Goal: Task Accomplishment & Management: Use online tool/utility

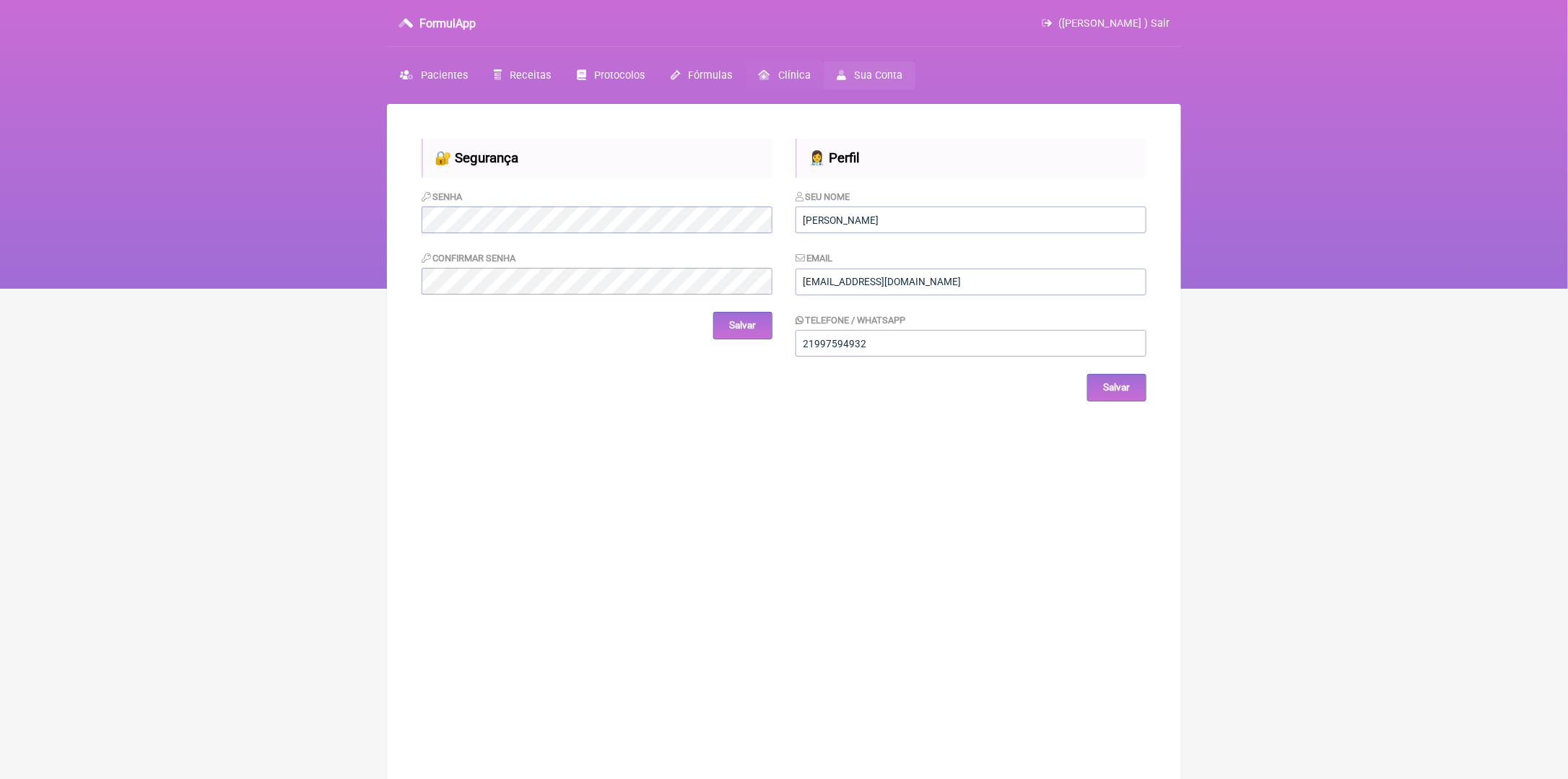
click at [792, 75] on span "Clínica" at bounding box center [795, 75] width 33 height 12
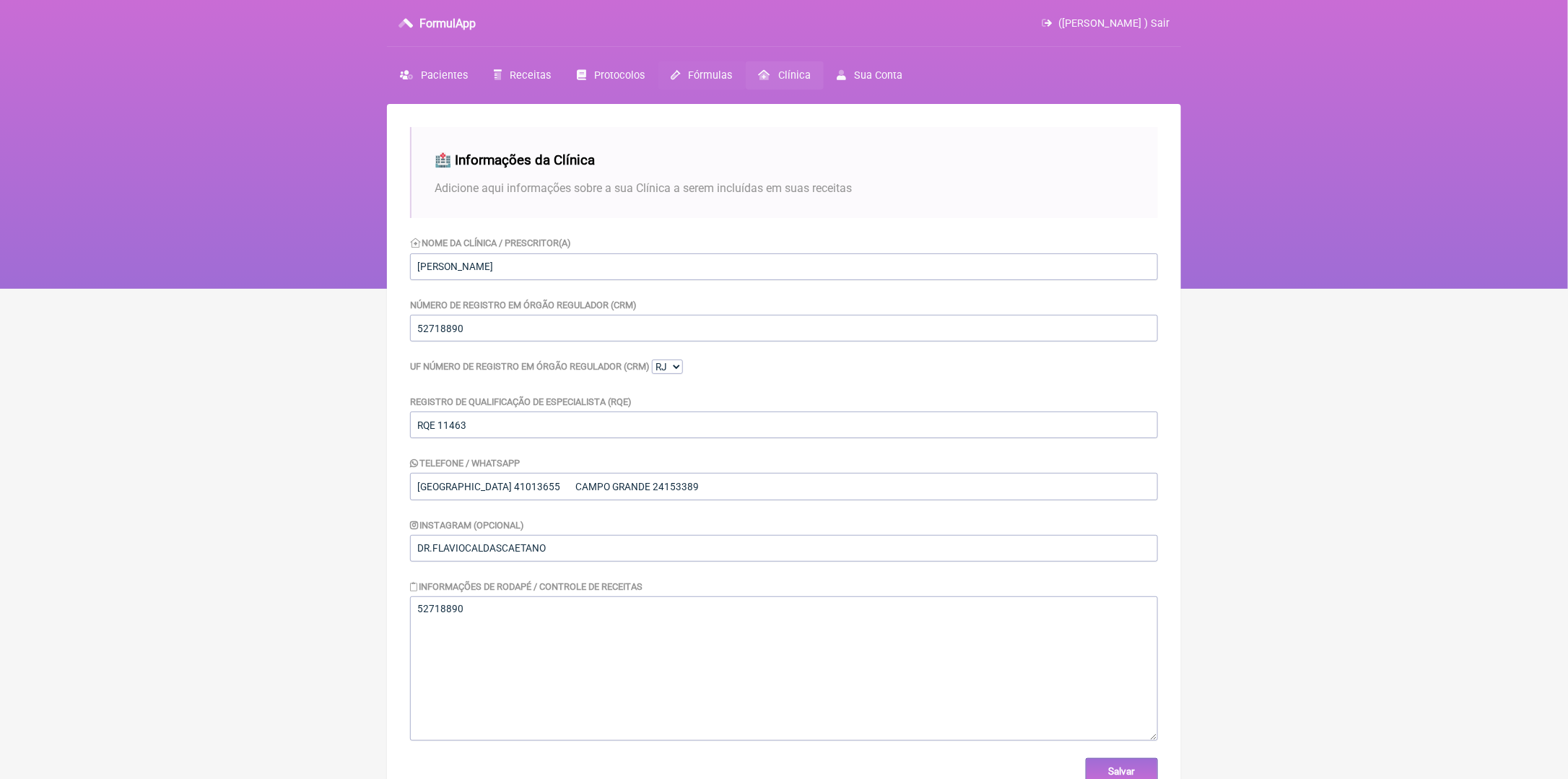
click at [709, 76] on span "Fórmulas" at bounding box center [711, 75] width 44 height 12
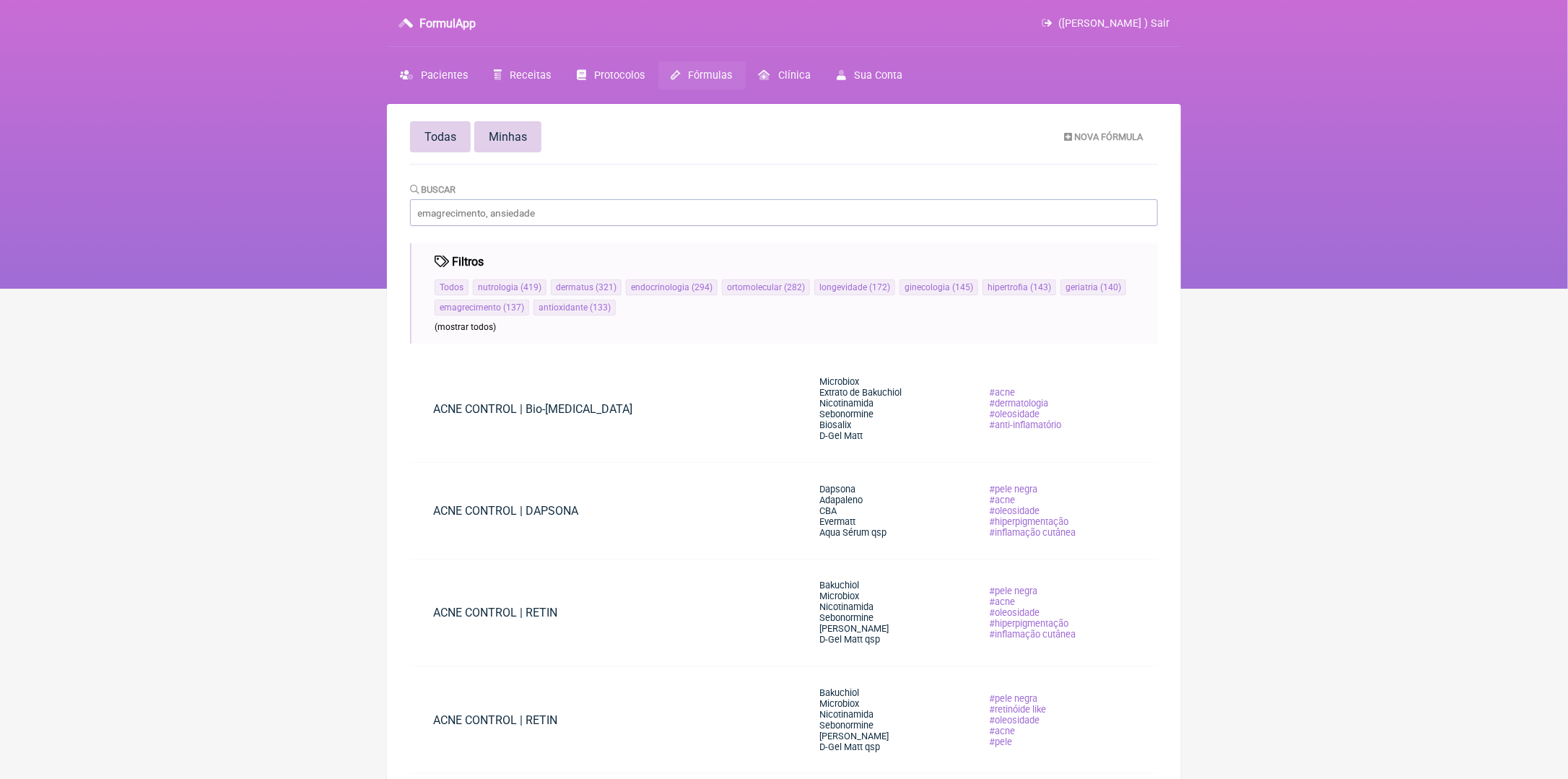
click at [515, 134] on span "Minhas" at bounding box center [507, 136] width 38 height 14
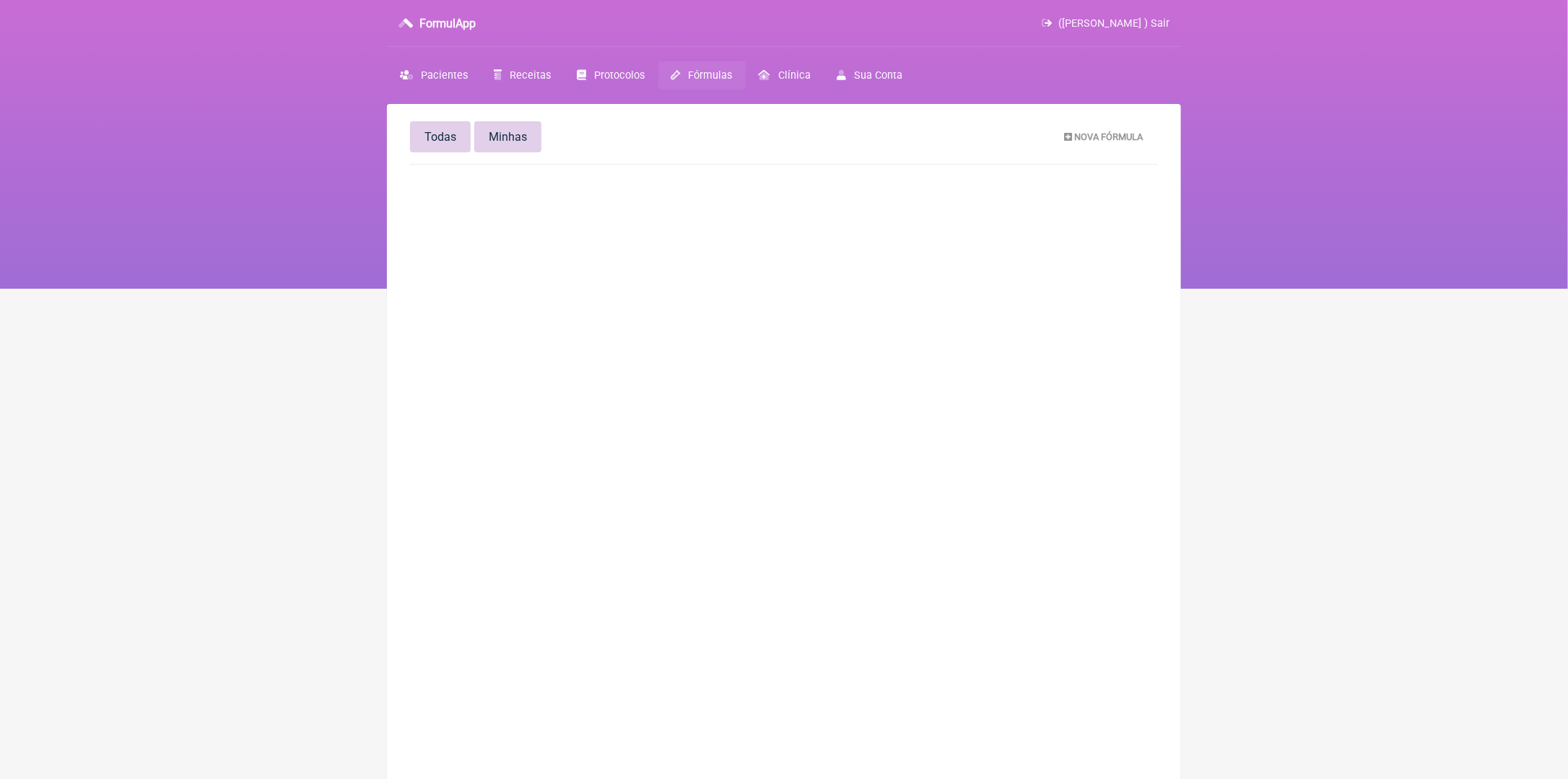
click at [427, 141] on span "Todas" at bounding box center [440, 136] width 32 height 14
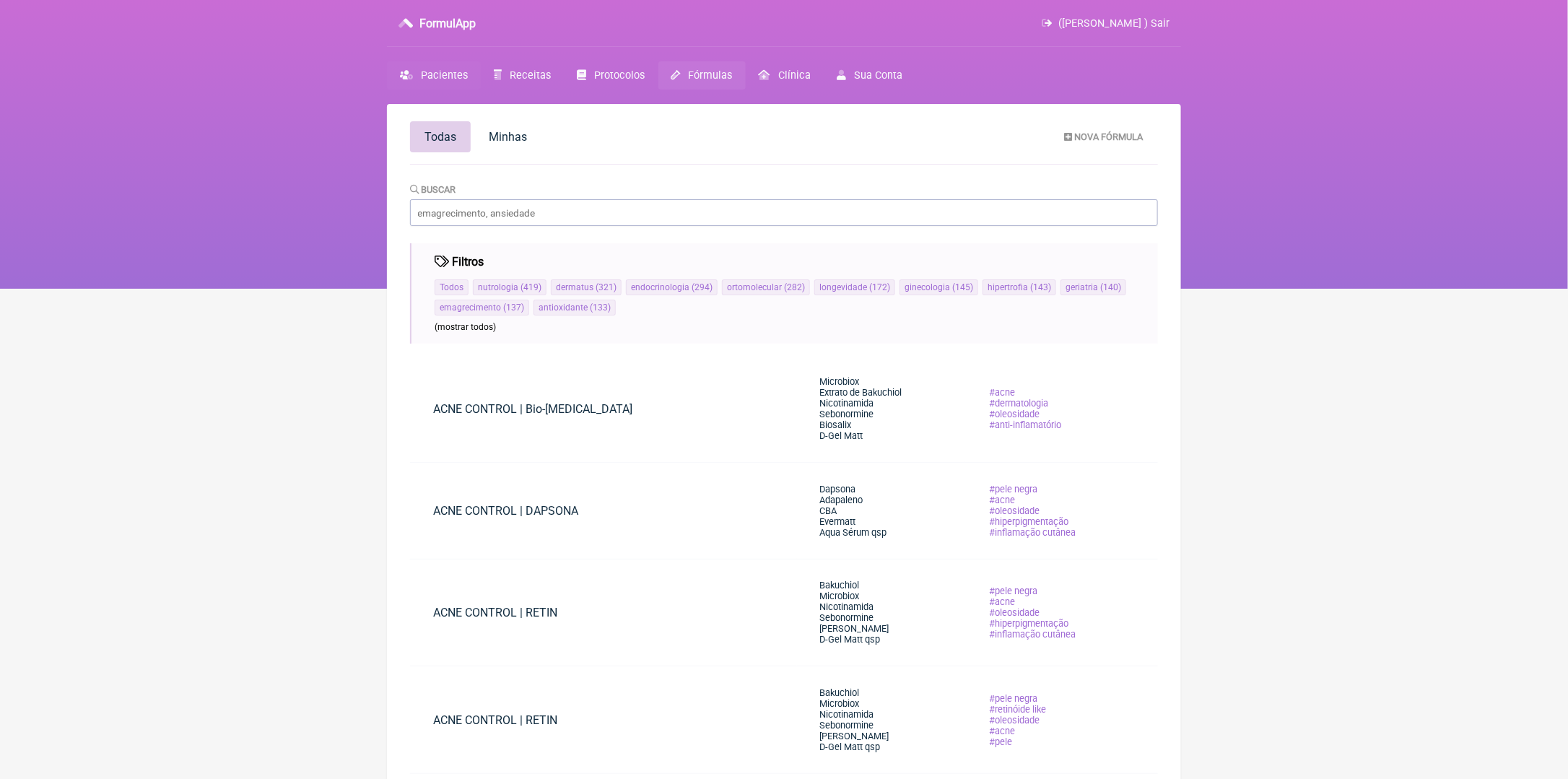
click at [449, 73] on span "Pacientes" at bounding box center [445, 75] width 47 height 12
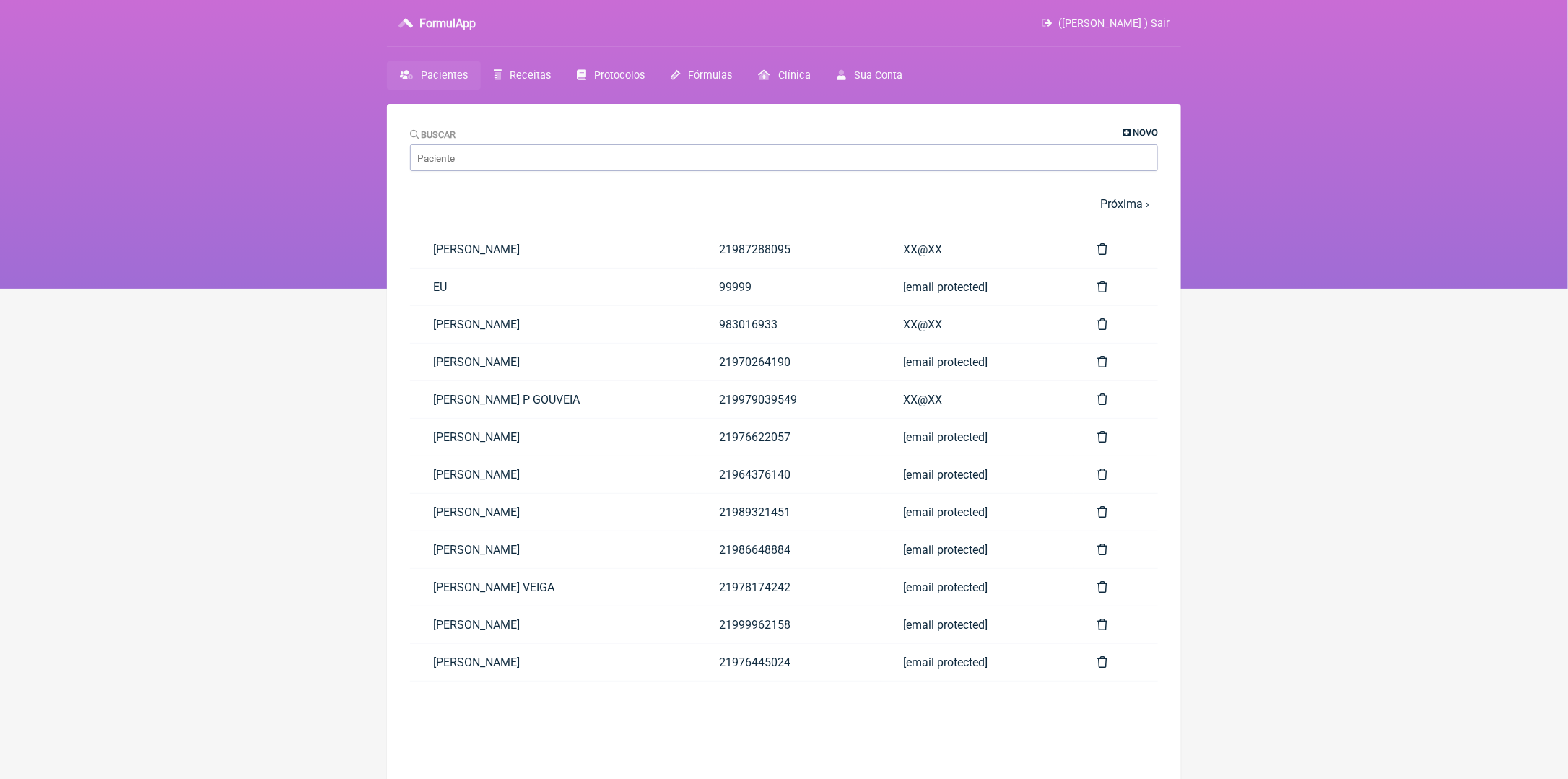
click at [1137, 137] on span "Novo" at bounding box center [1145, 132] width 25 height 11
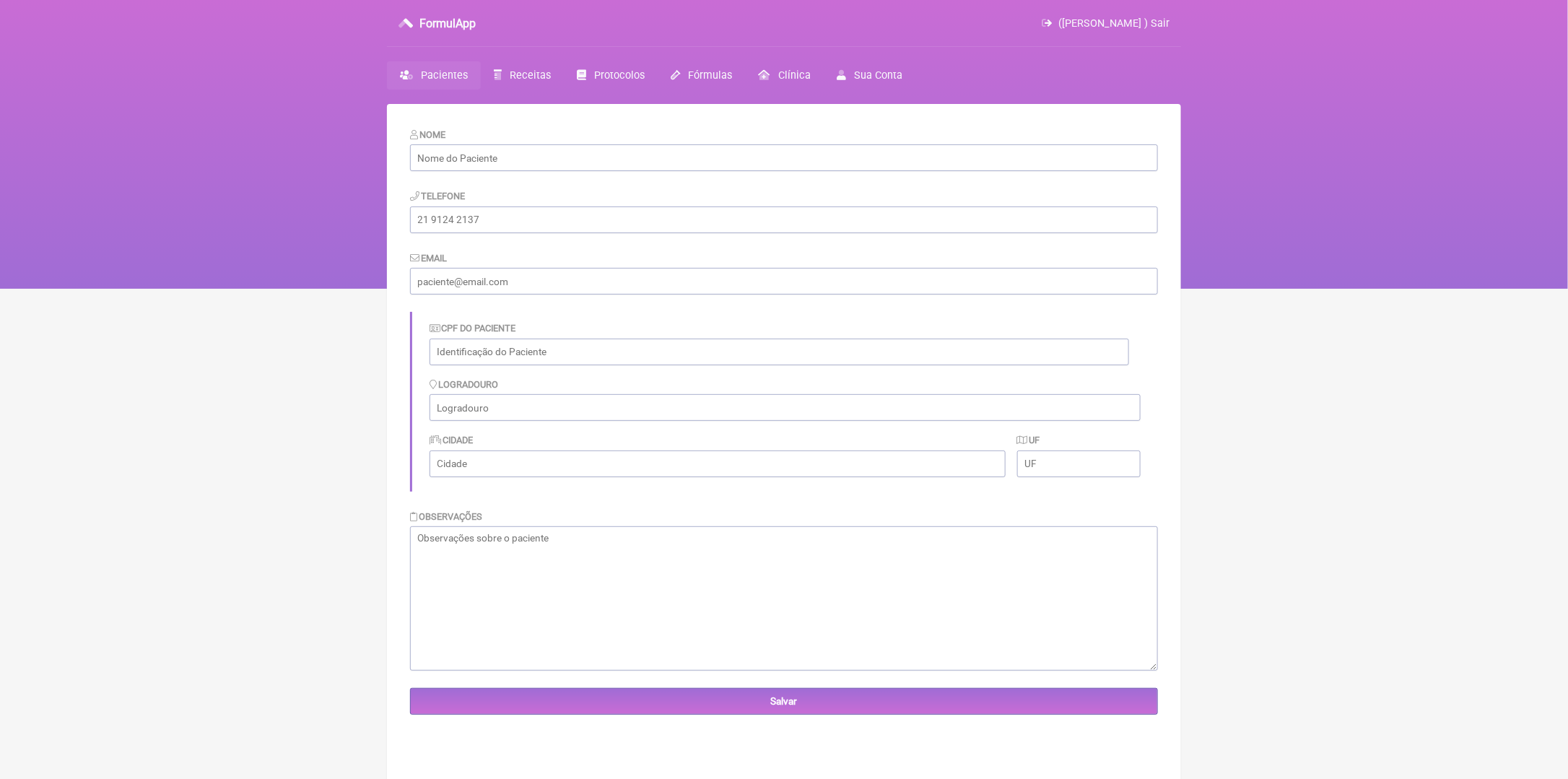
click at [445, 71] on span "Pacientes" at bounding box center [445, 75] width 47 height 12
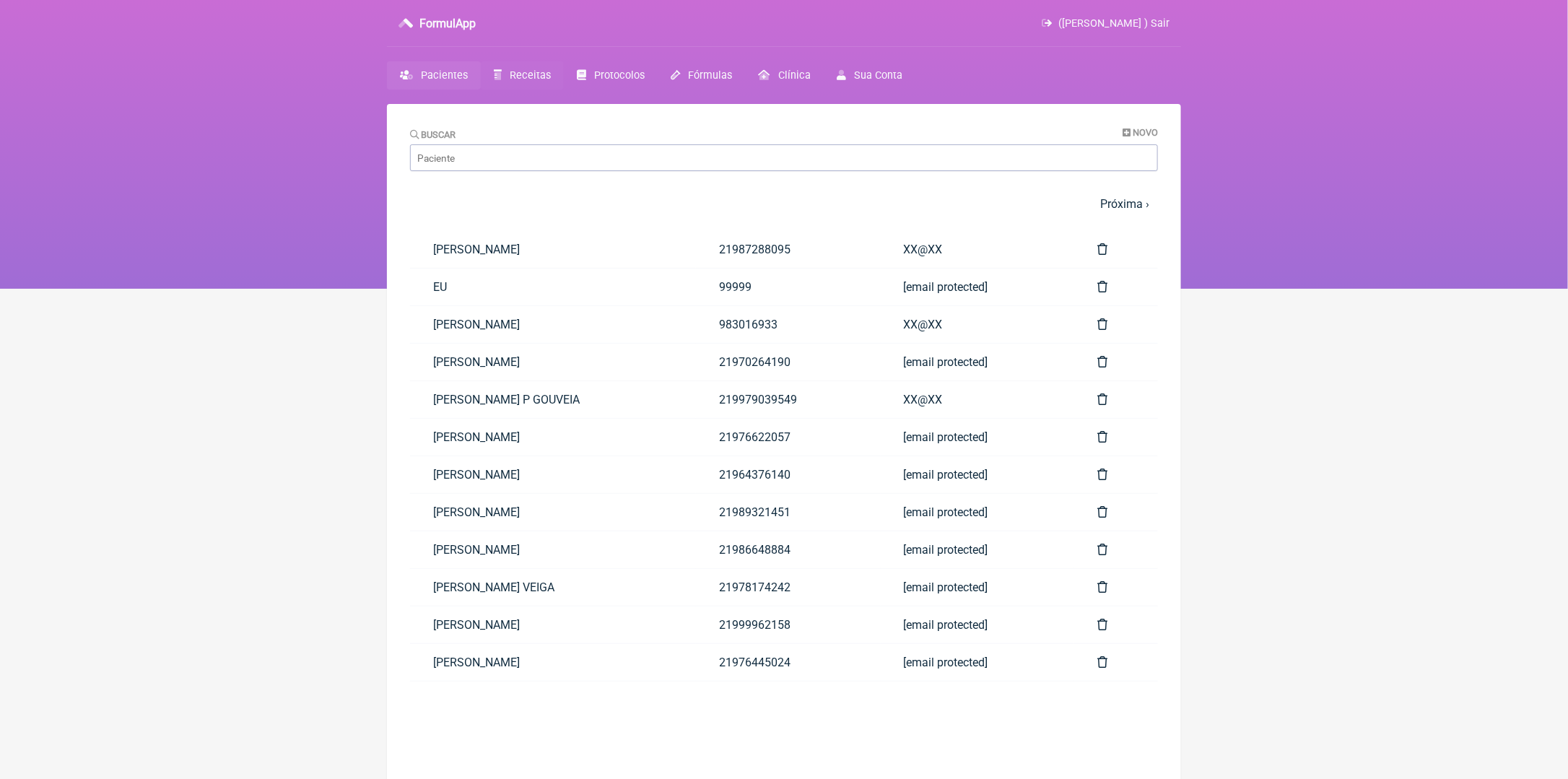
click at [512, 78] on span "Receitas" at bounding box center [530, 75] width 41 height 12
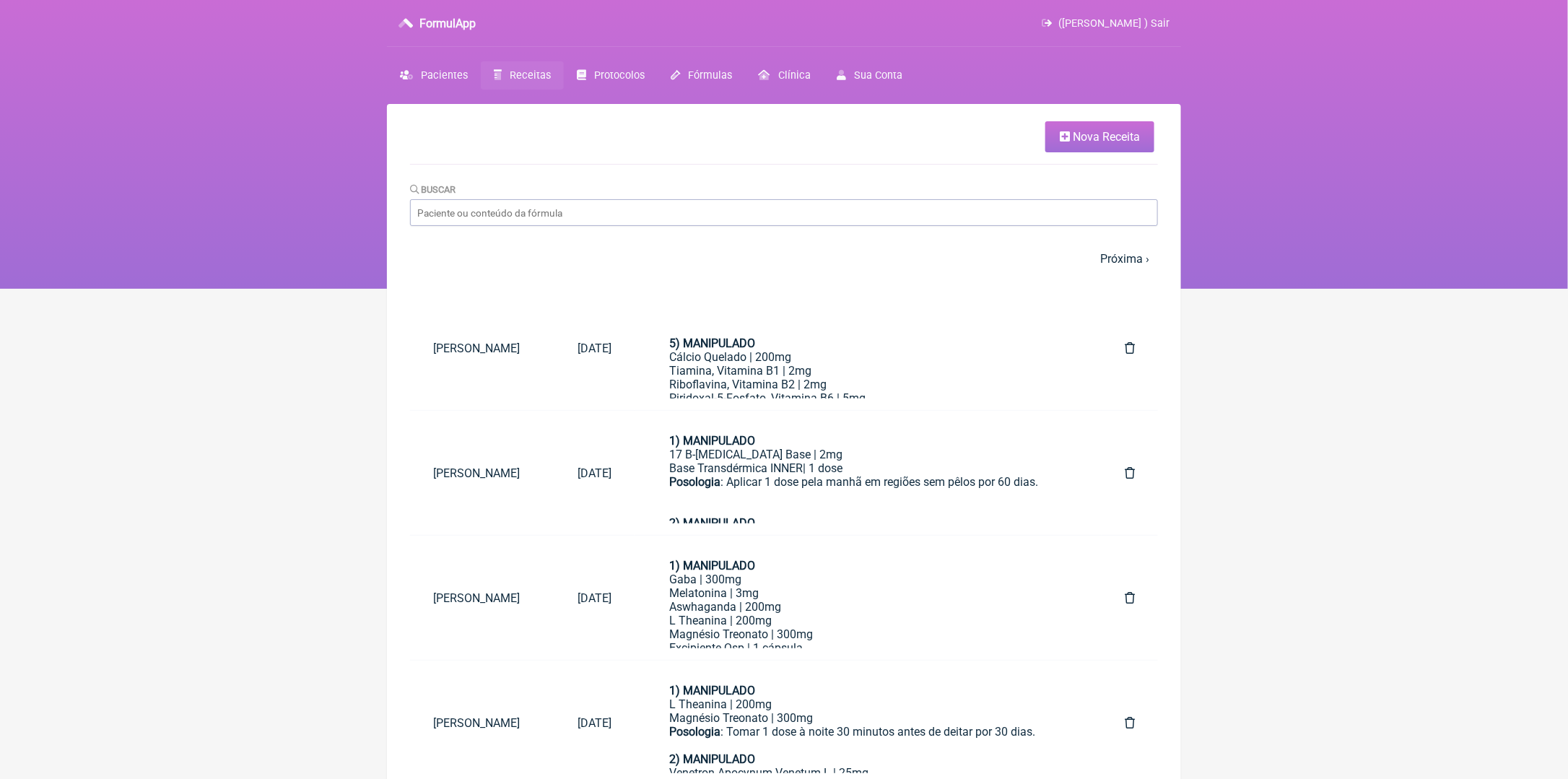
click at [1081, 144] on link "Nova Receita" at bounding box center [1100, 137] width 109 height 31
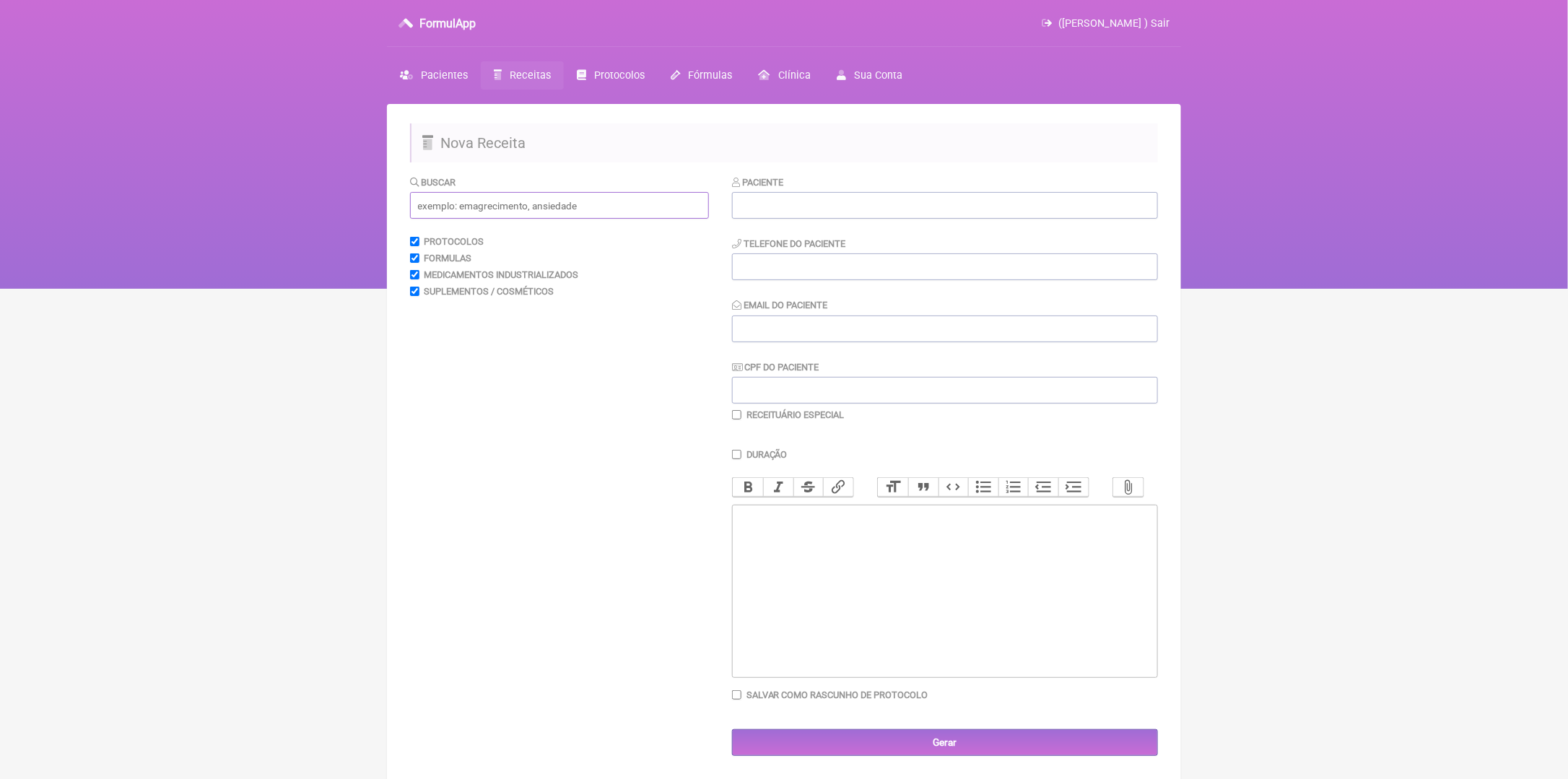
click at [574, 209] on input "text" at bounding box center [560, 205] width 299 height 27
click at [848, 202] on input "text" at bounding box center [945, 205] width 426 height 27
type input "Wilson"
click at [495, 203] on input "text" at bounding box center [560, 205] width 299 height 27
drag, startPoint x: 794, startPoint y: 216, endPoint x: 675, endPoint y: 214, distance: 119.0
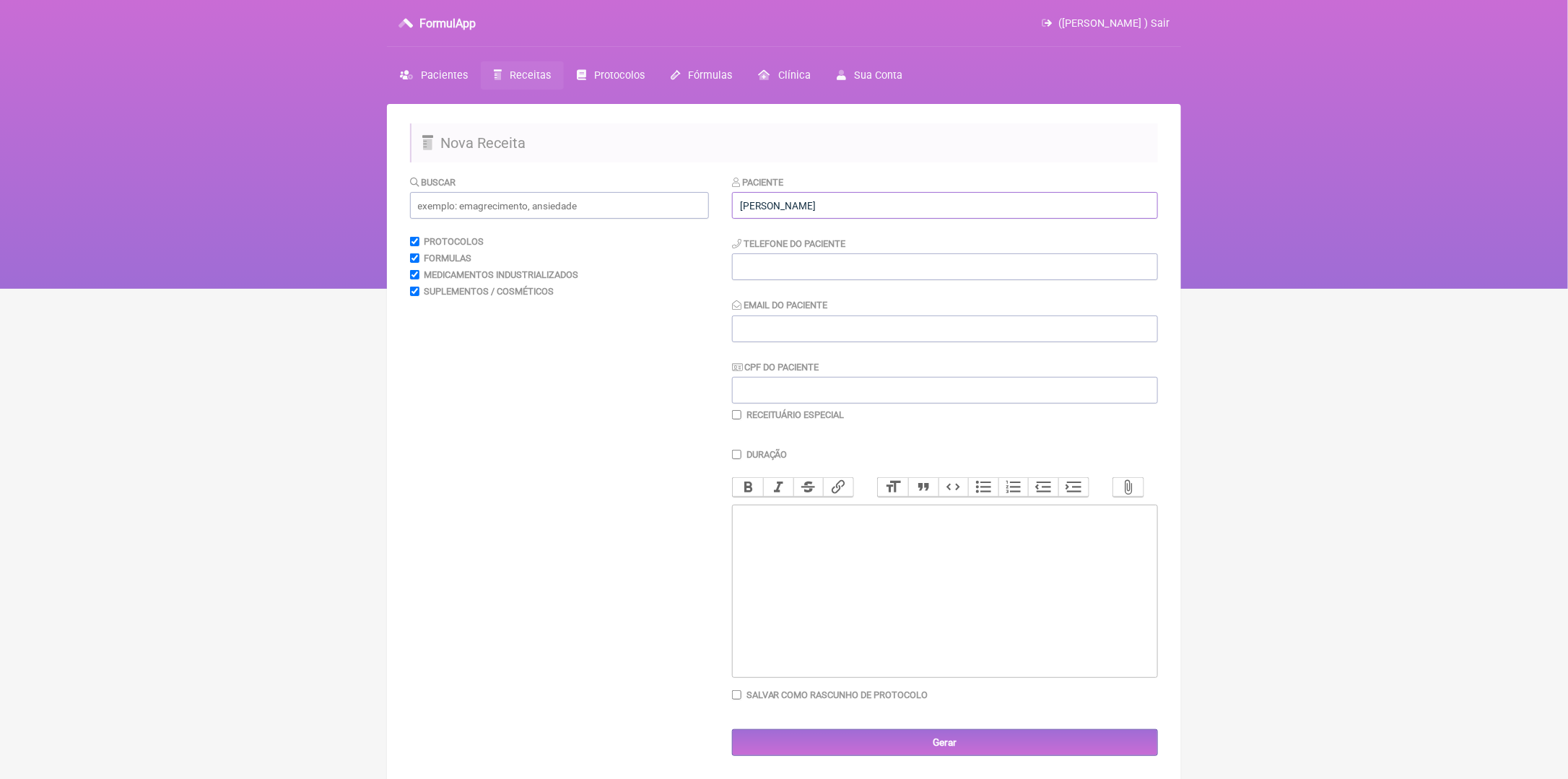
click at [675, 214] on form "Buscar Protocolos Formulas Medicamentos Industrializados Suplementos / Cosmétic…" at bounding box center [784, 465] width 748 height 582
click at [777, 207] on input "text" at bounding box center [945, 205] width 426 height 27
click at [522, 209] on input "text" at bounding box center [560, 205] width 299 height 27
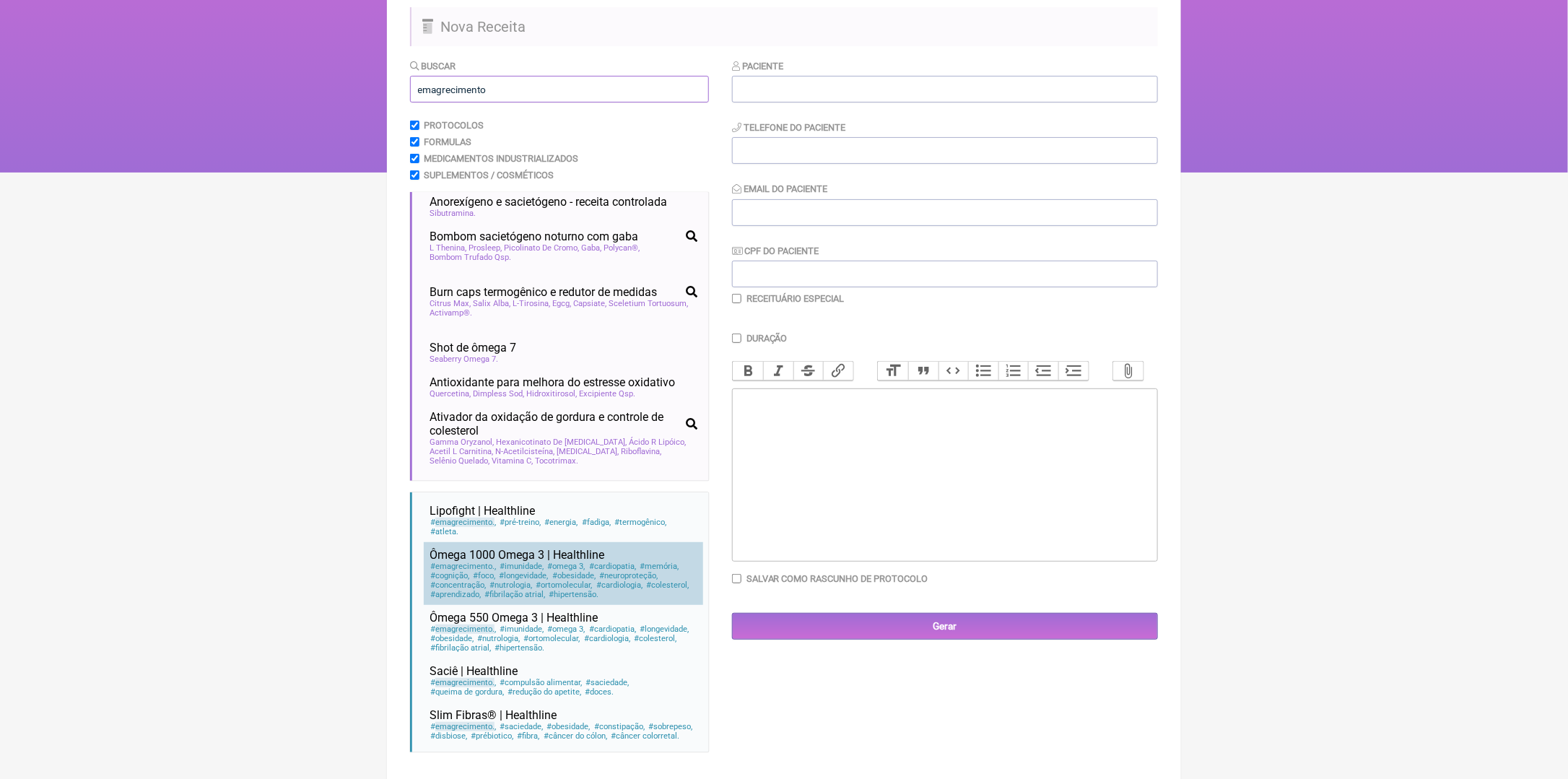
scroll to position [123, 0]
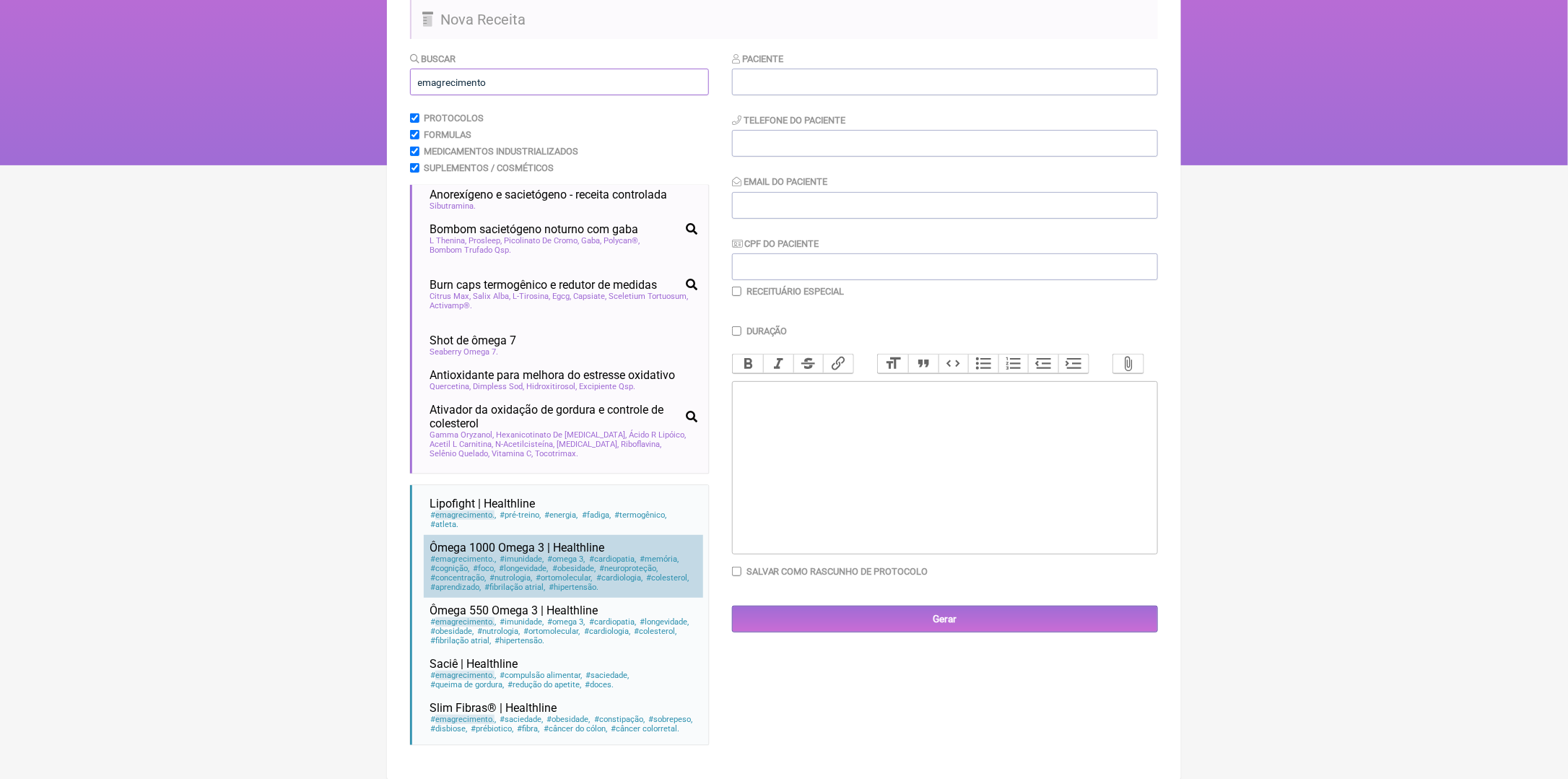
type input "emagrecimento"
click at [520, 573] on span "nutrologia" at bounding box center [511, 578] width 44 height 10
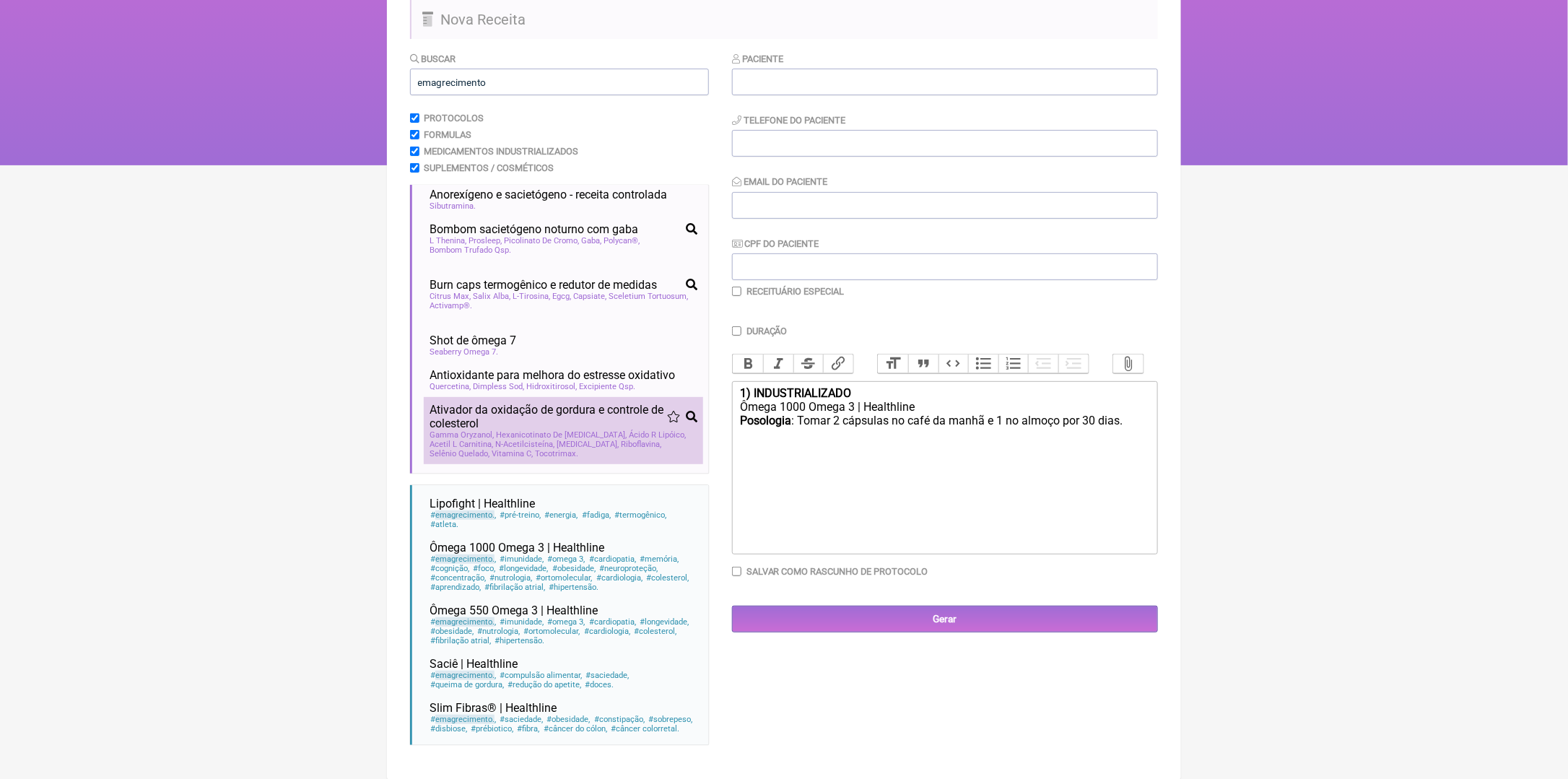
click at [468, 440] on span "Gamma Oryzanol" at bounding box center [461, 435] width 64 height 10
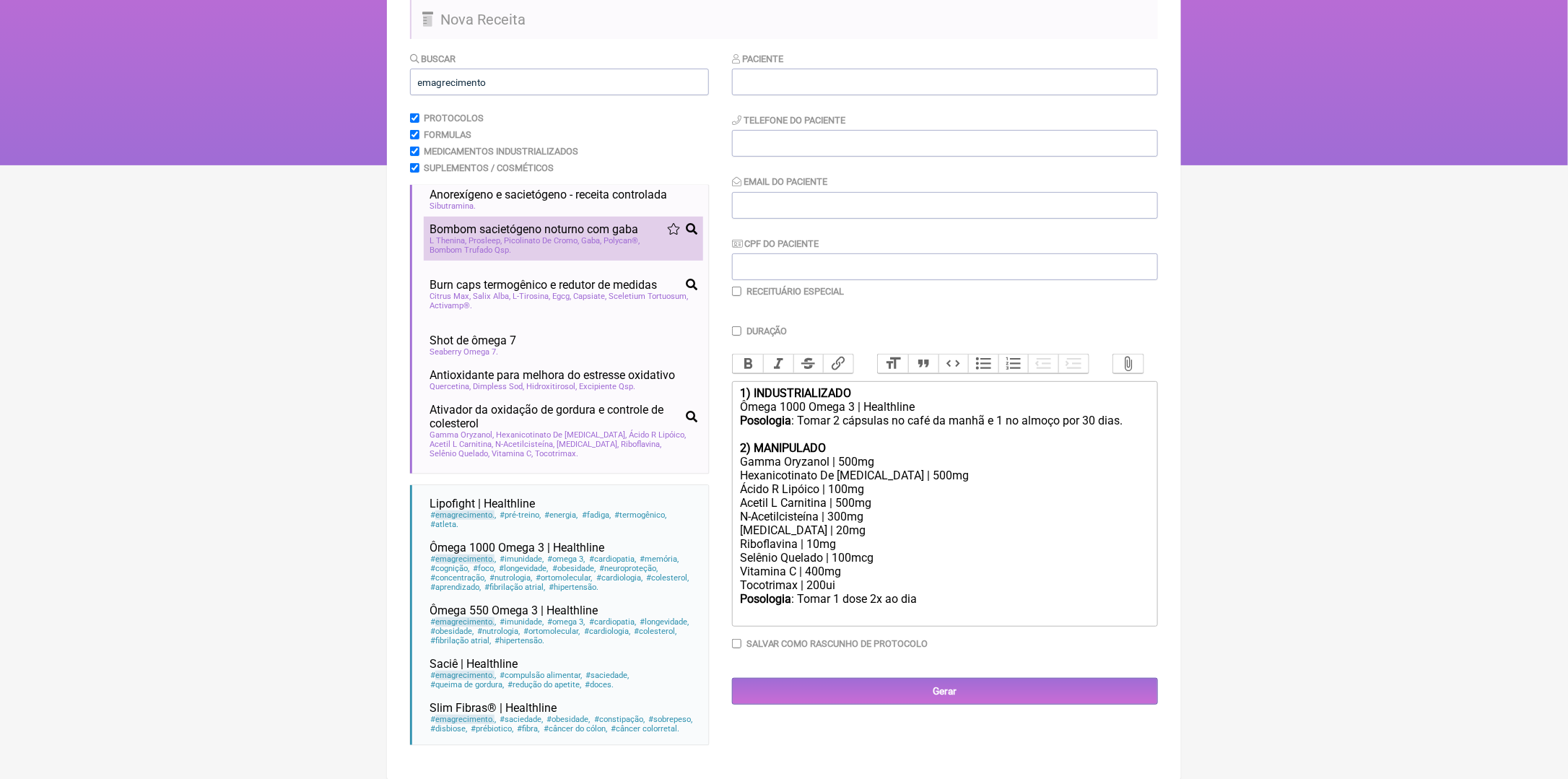
click at [512, 246] on span "Picolinato De Cromo" at bounding box center [542, 241] width 75 height 10
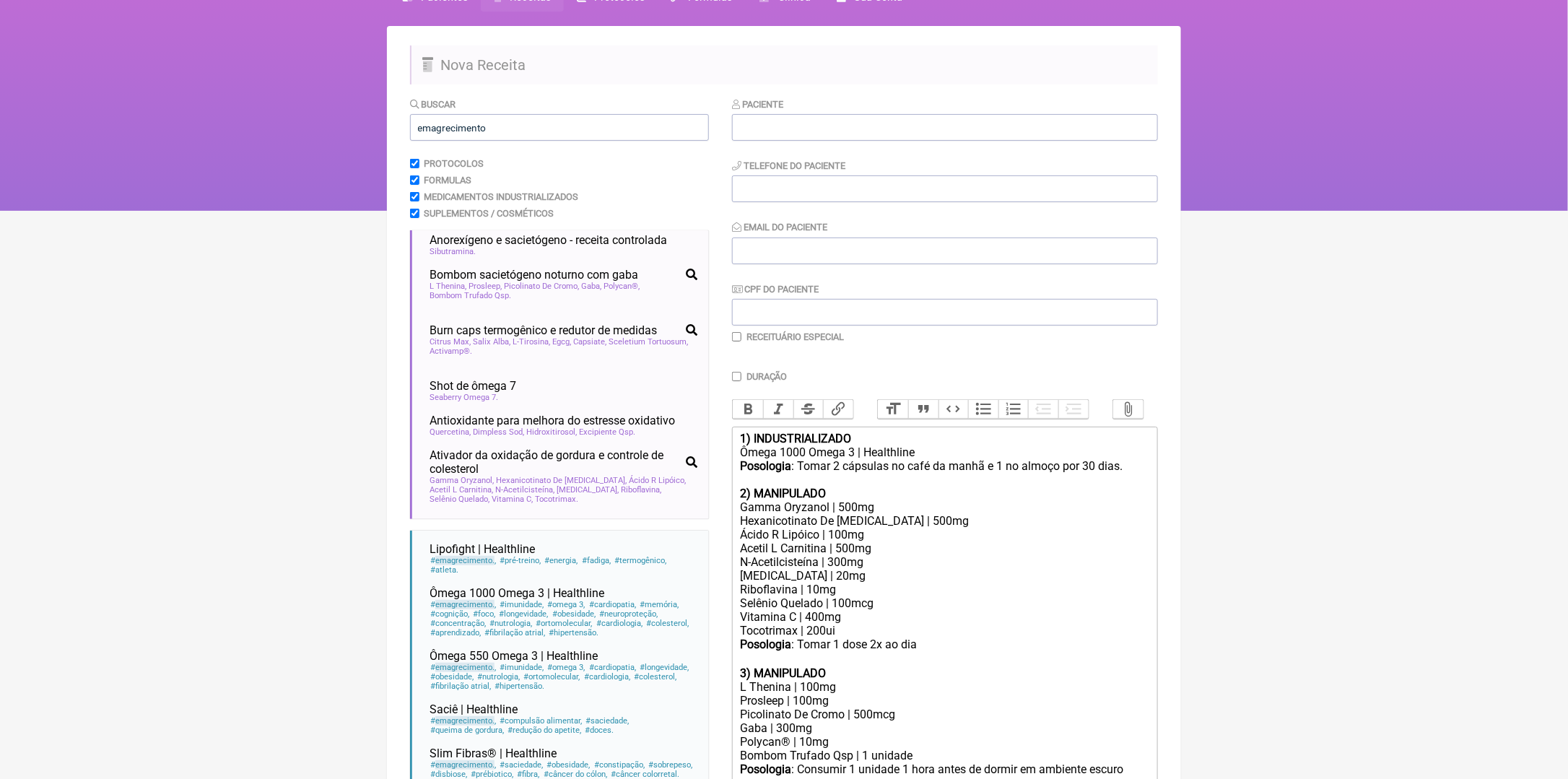
scroll to position [0, 0]
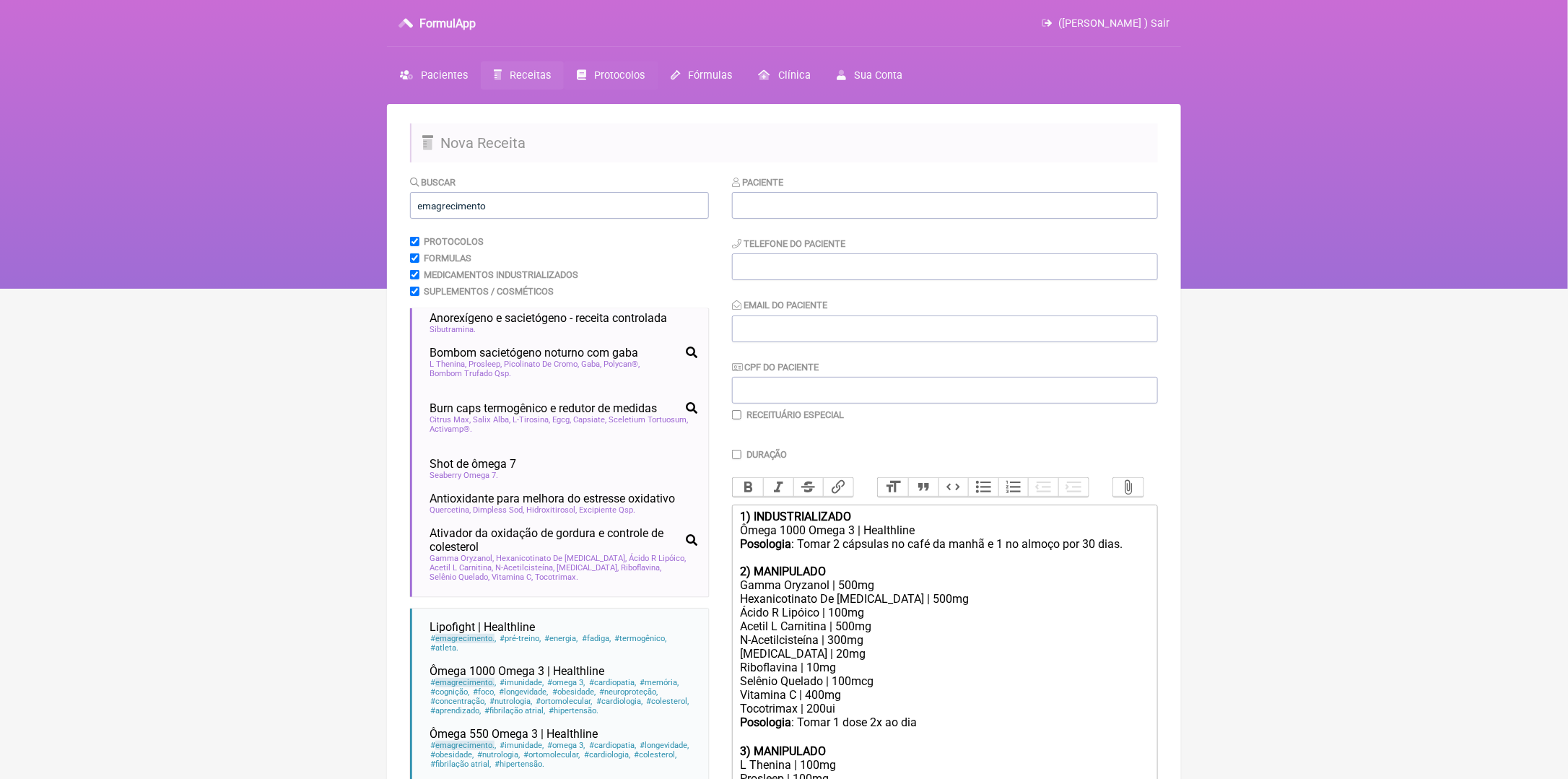
click at [613, 73] on span "Protocolos" at bounding box center [620, 75] width 51 height 12
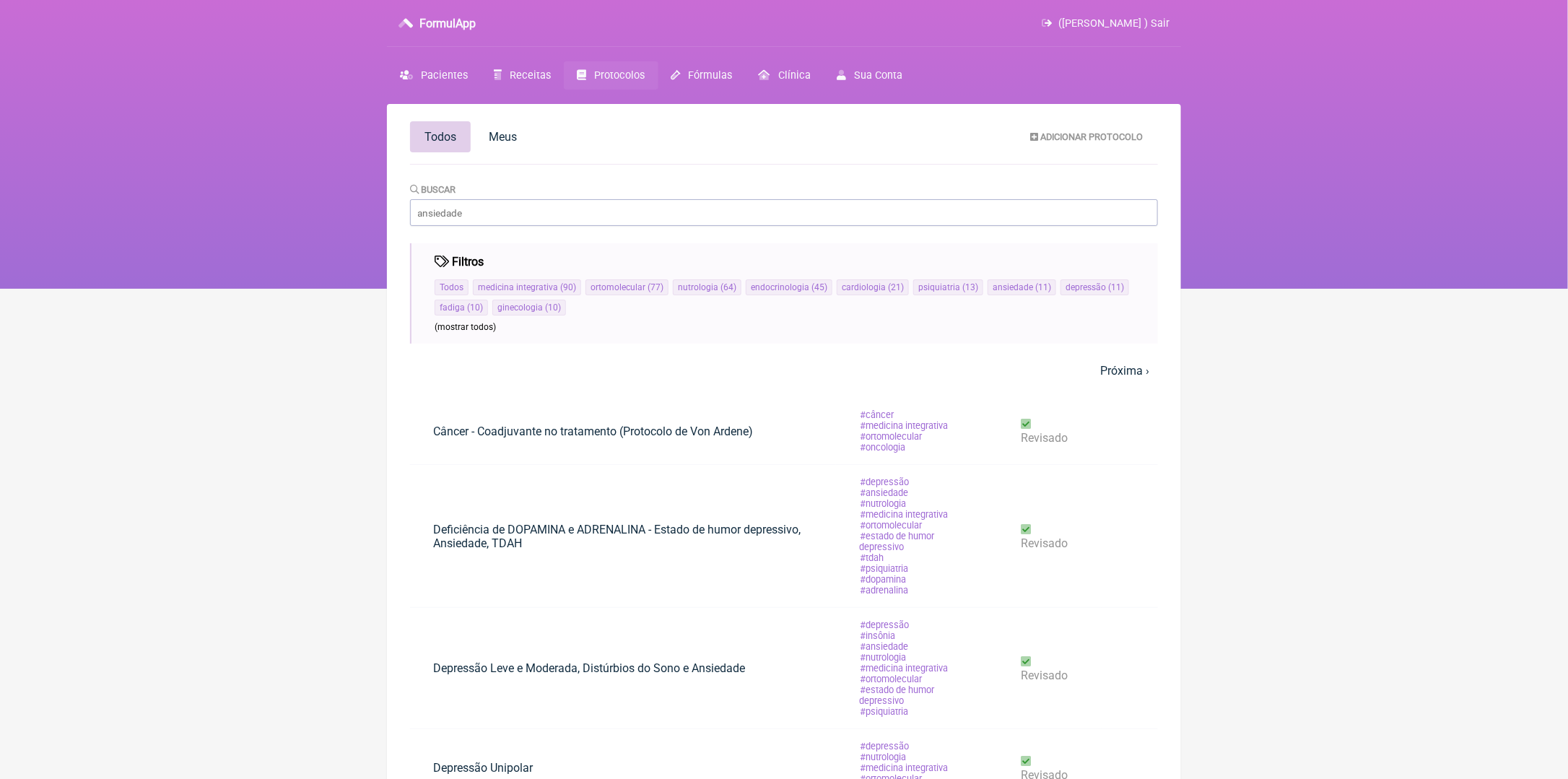
click at [711, 72] on span "Fórmulas" at bounding box center [711, 75] width 44 height 12
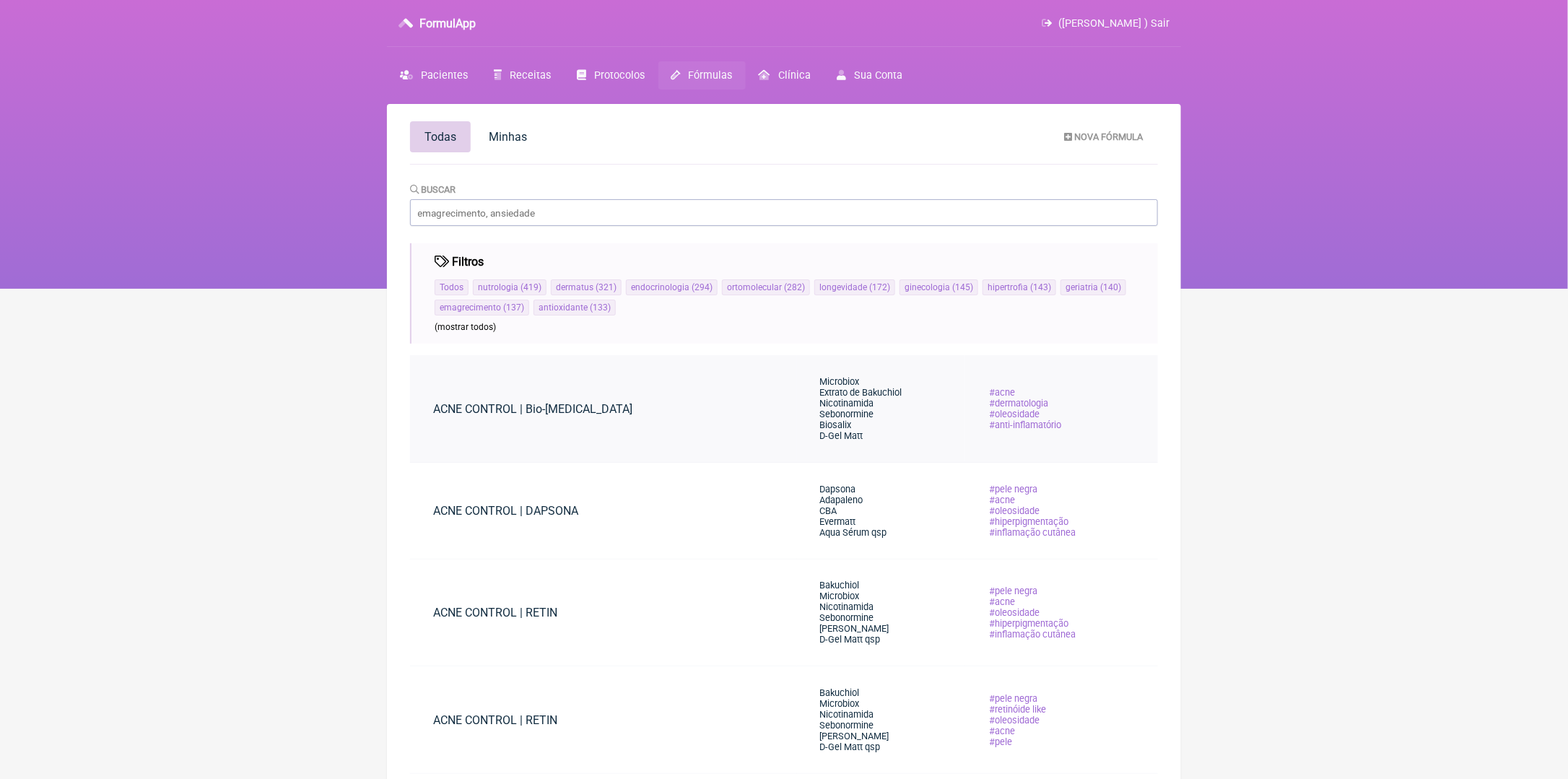
click at [493, 413] on link "ACNE CONTROL | Bio-[MEDICAL_DATA]" at bounding box center [533, 409] width 246 height 37
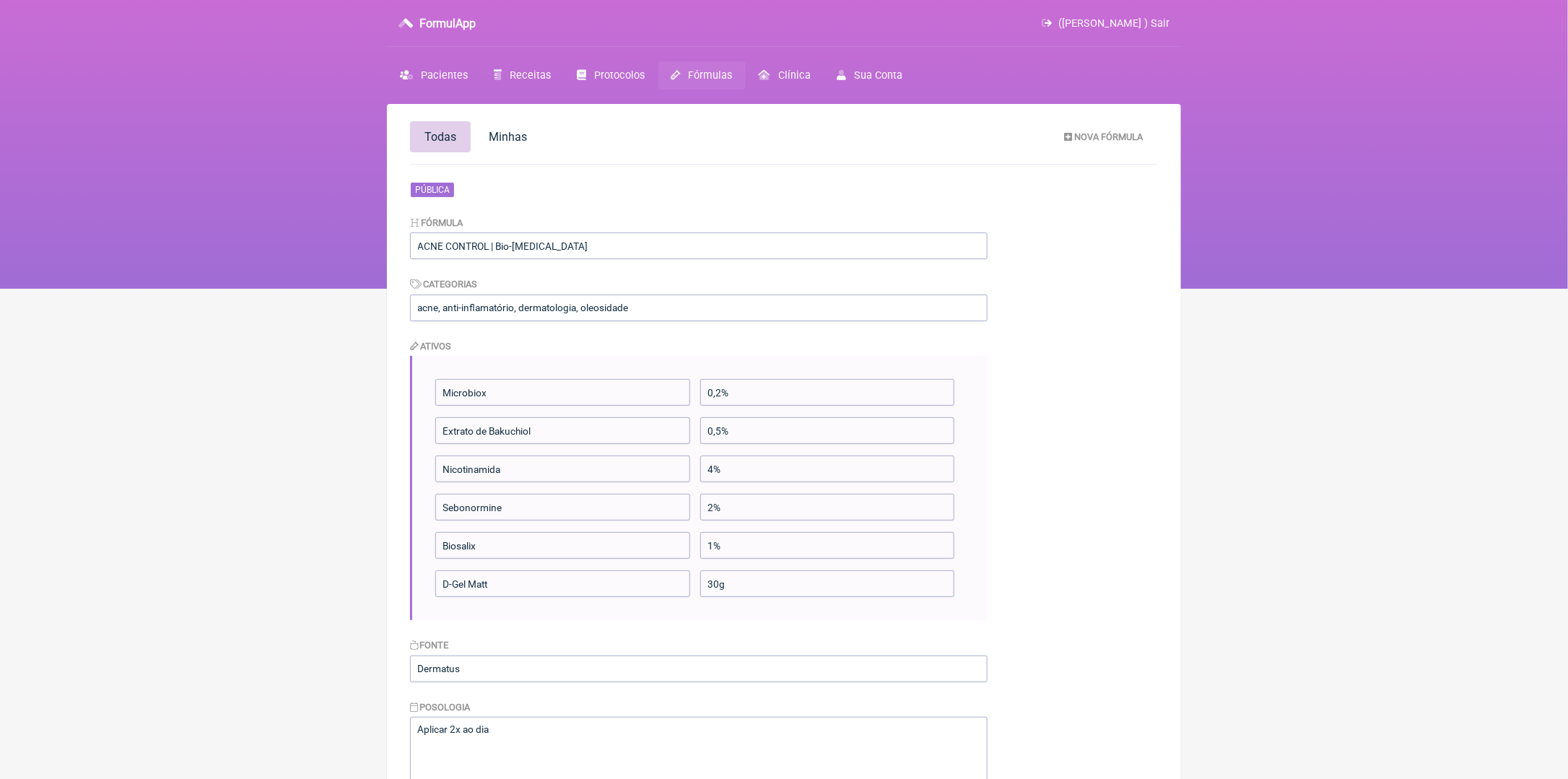
click at [440, 139] on span "Todas" at bounding box center [440, 136] width 32 height 14
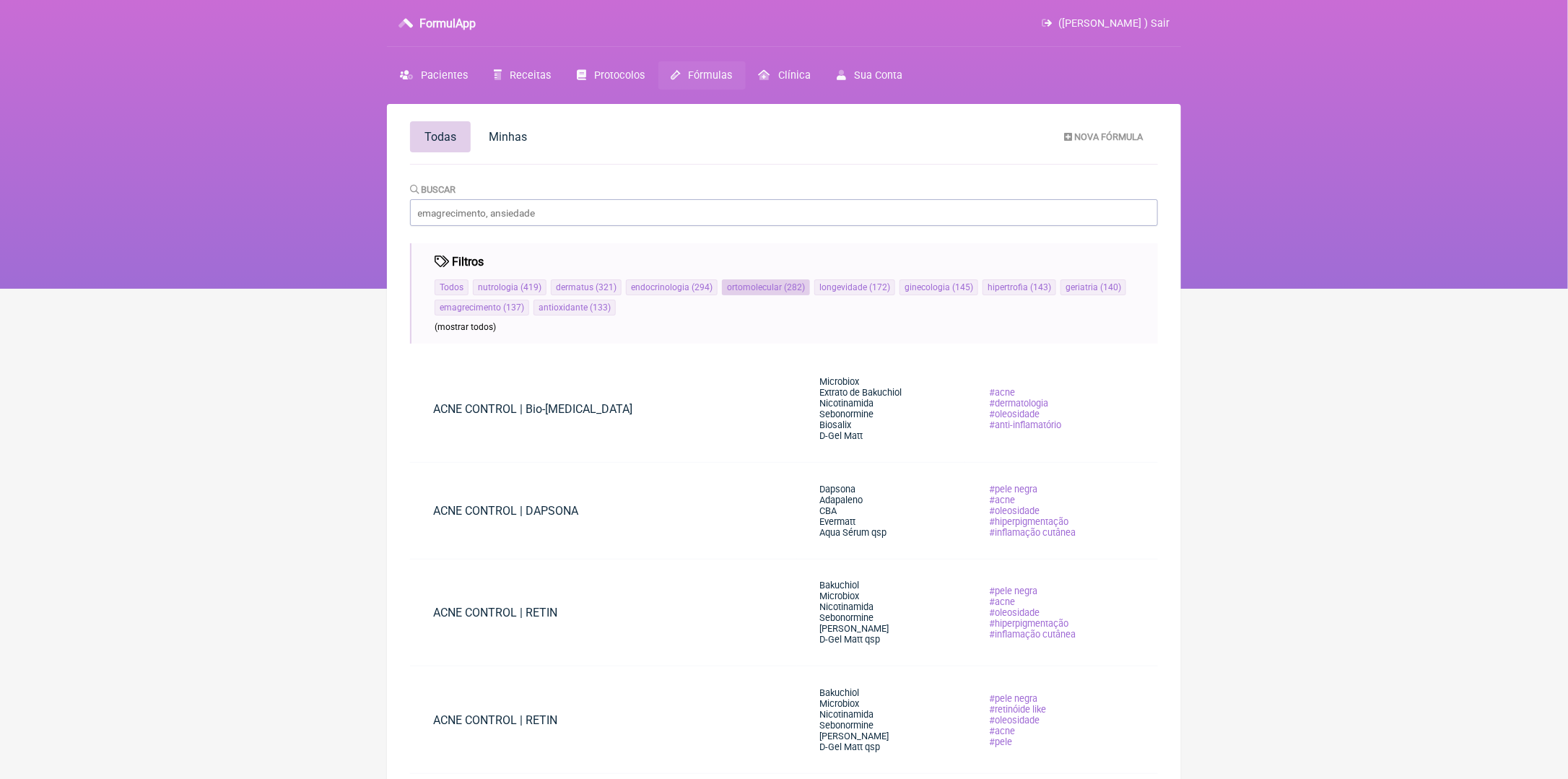
click at [767, 289] on span "ortomolecular" at bounding box center [754, 287] width 55 height 10
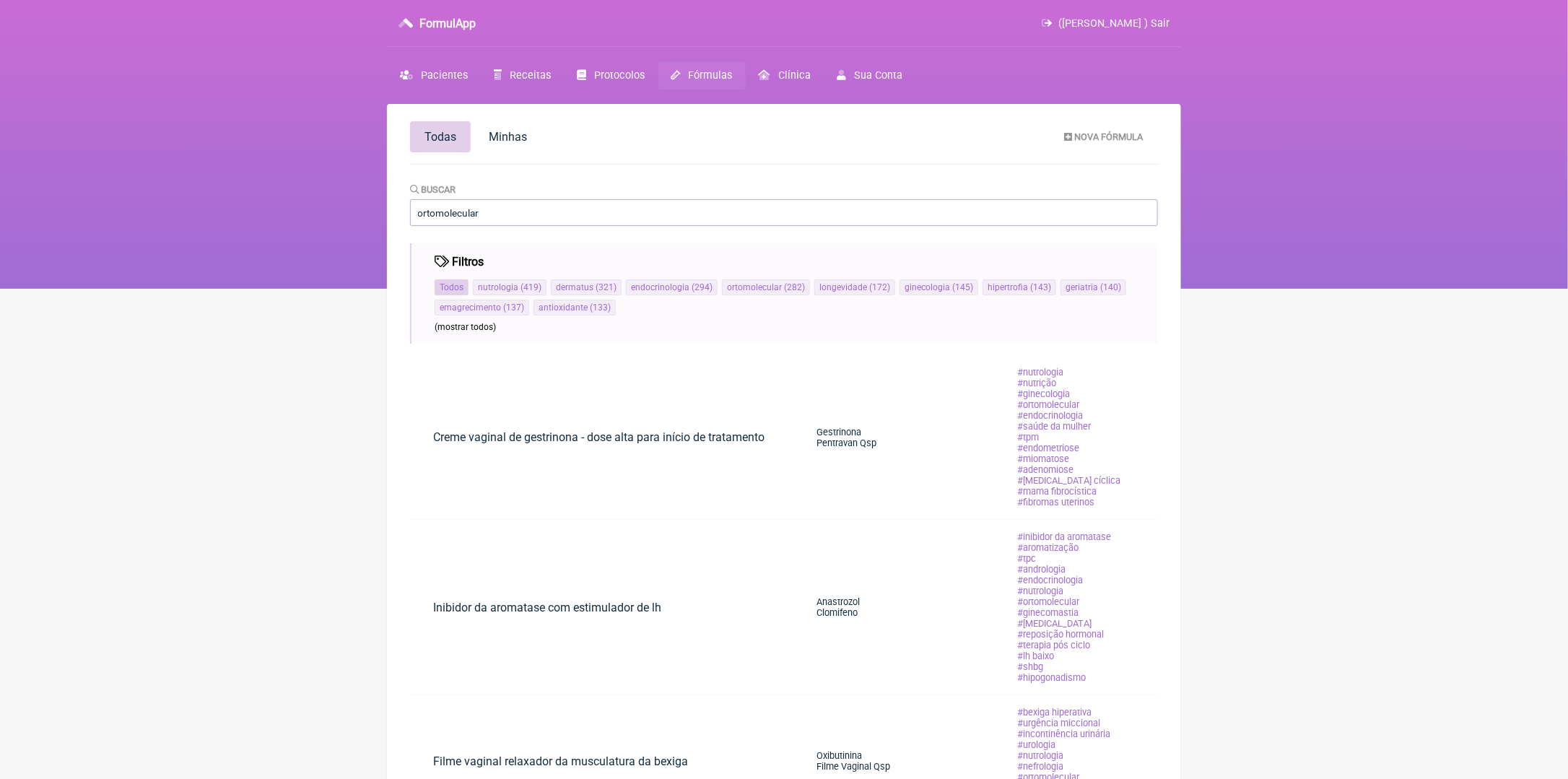
click at [450, 281] on li "Todos" at bounding box center [452, 286] width 34 height 15
click at [456, 323] on span "(mostrar todos)" at bounding box center [465, 327] width 61 height 10
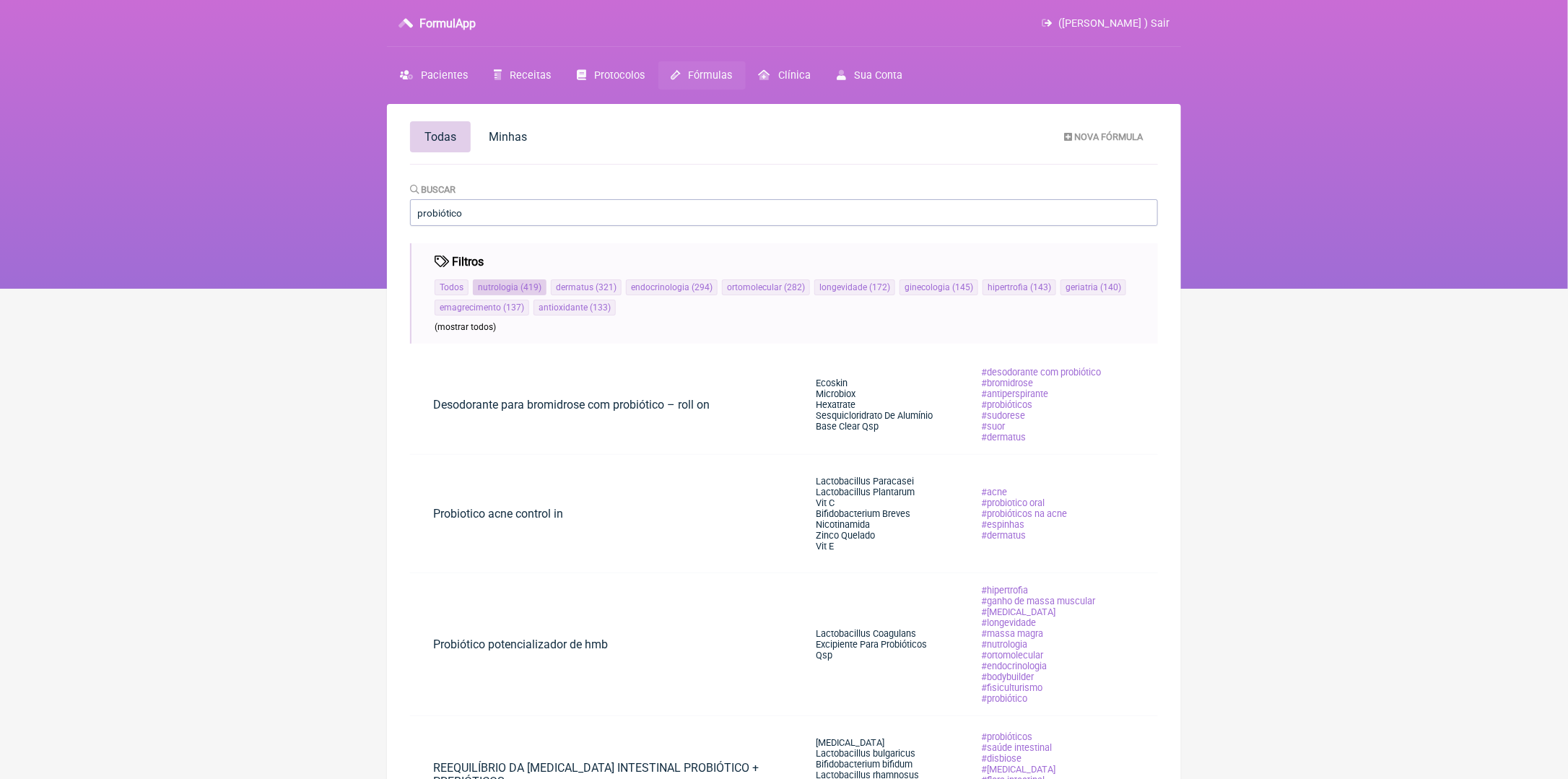
click at [503, 285] on span "nutrologia" at bounding box center [498, 287] width 41 height 10
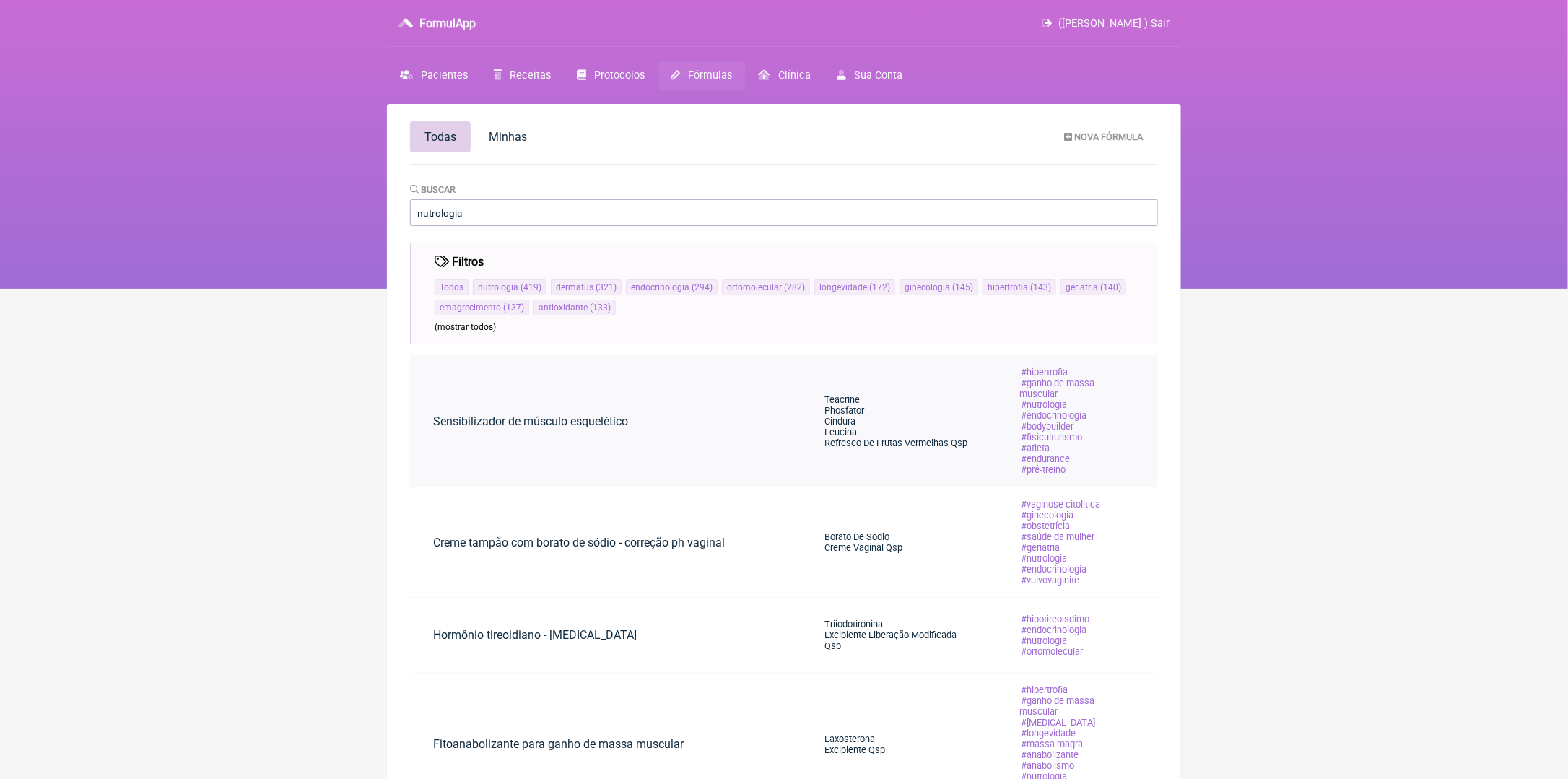
click at [596, 417] on link "Sensibilizador de músculo esquelético" at bounding box center [531, 421] width 241 height 37
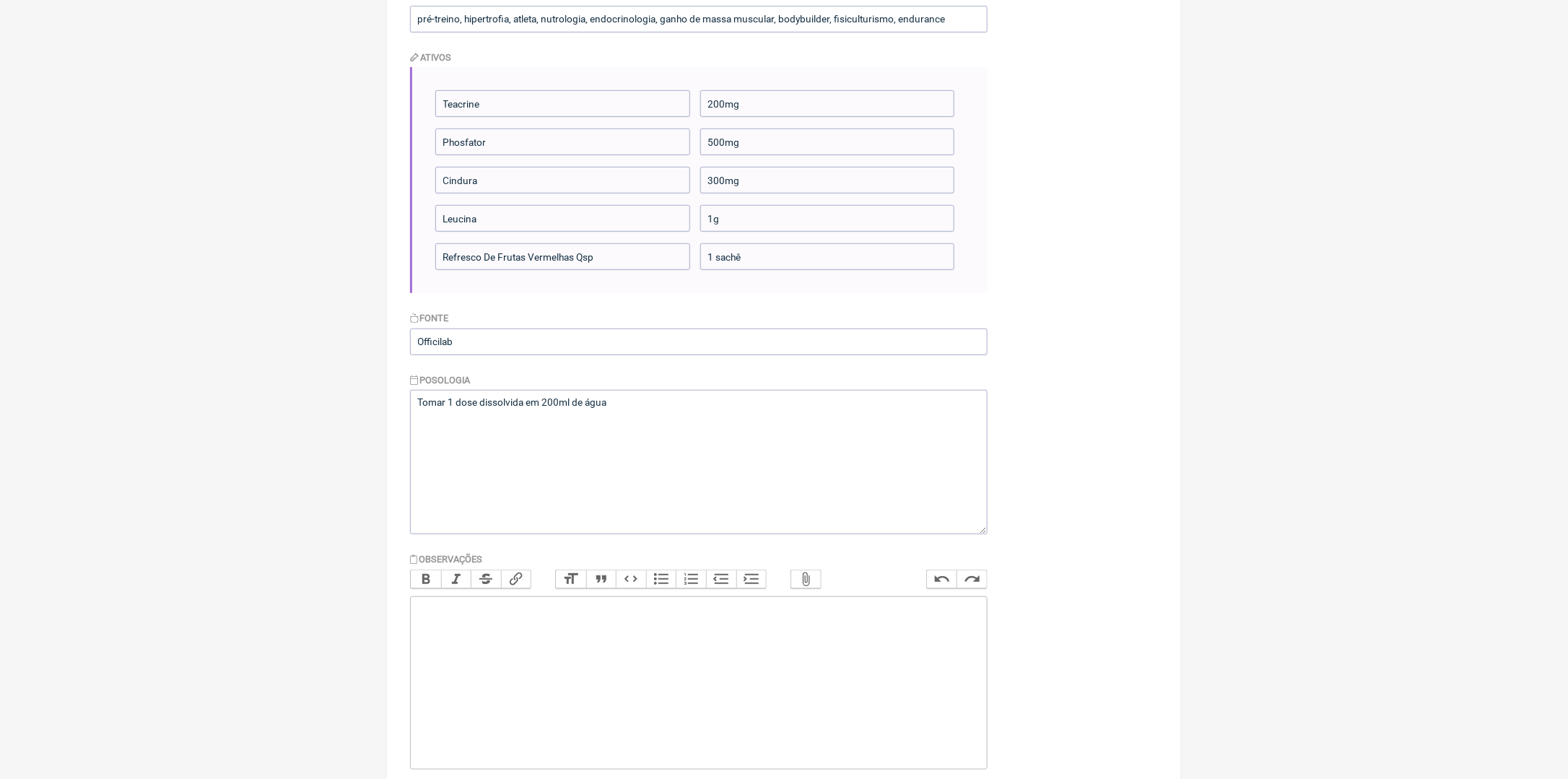
scroll to position [72, 0]
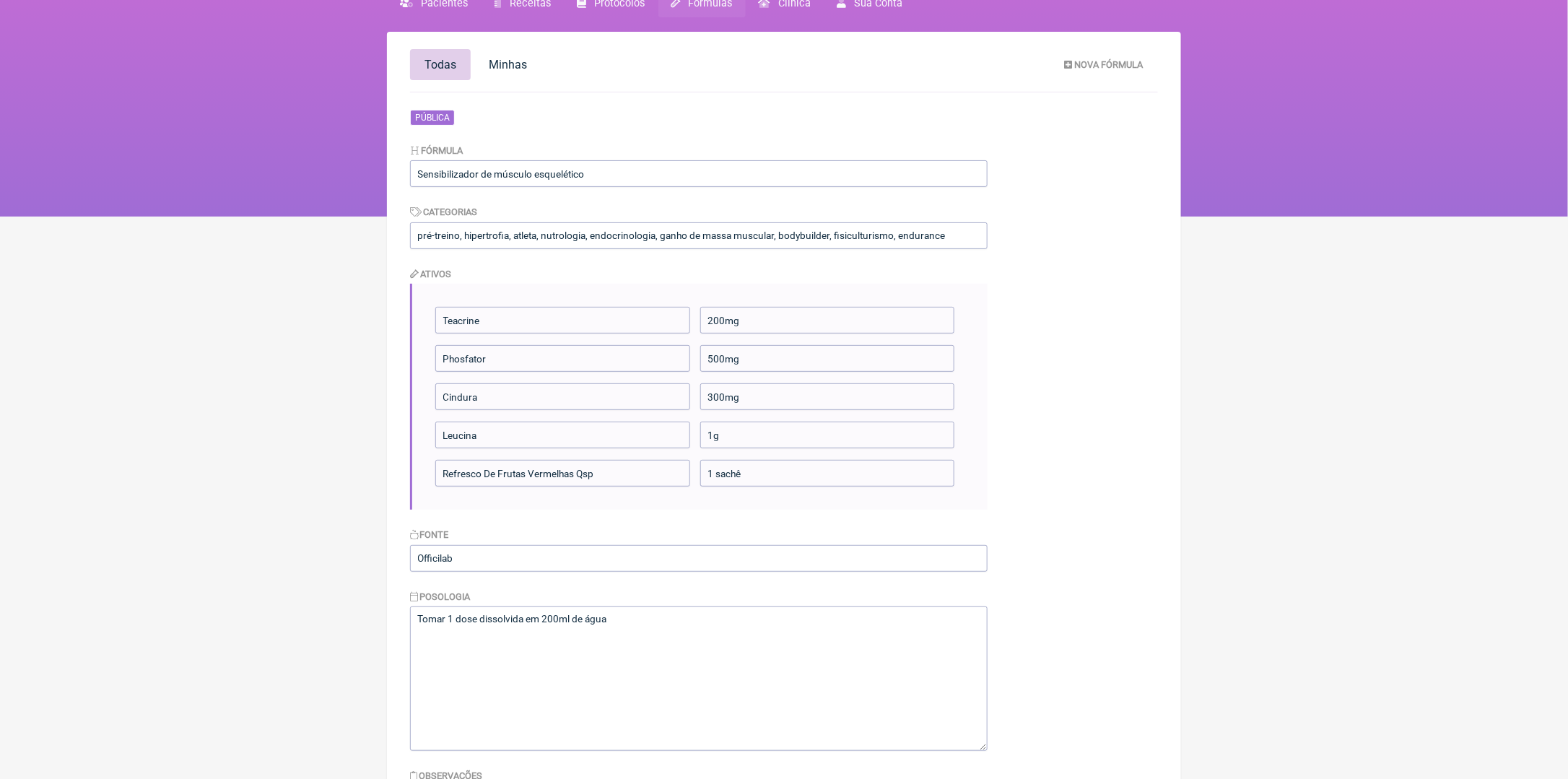
click at [446, 70] on span "Todas" at bounding box center [440, 64] width 32 height 14
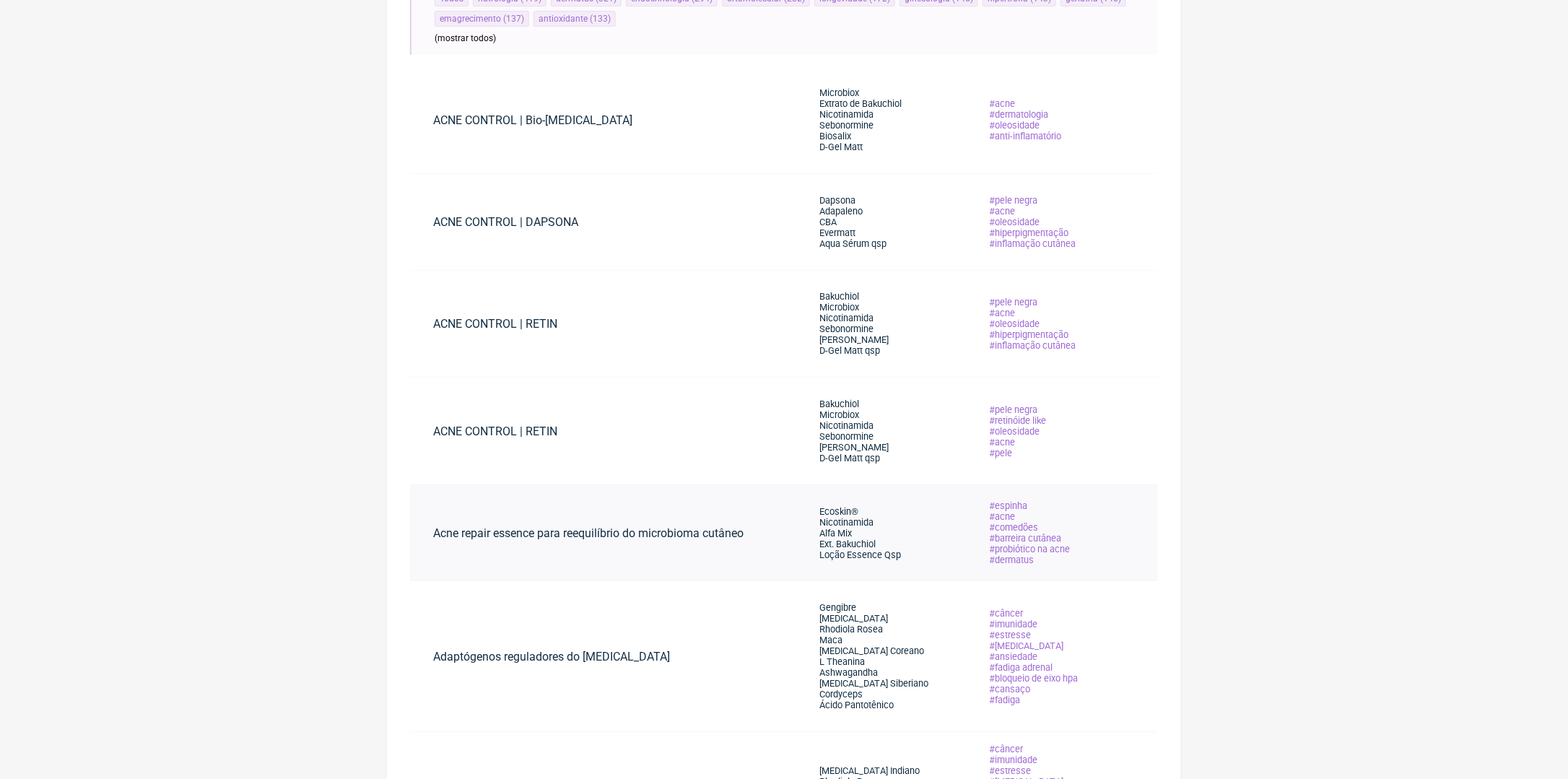
scroll to position [505, 0]
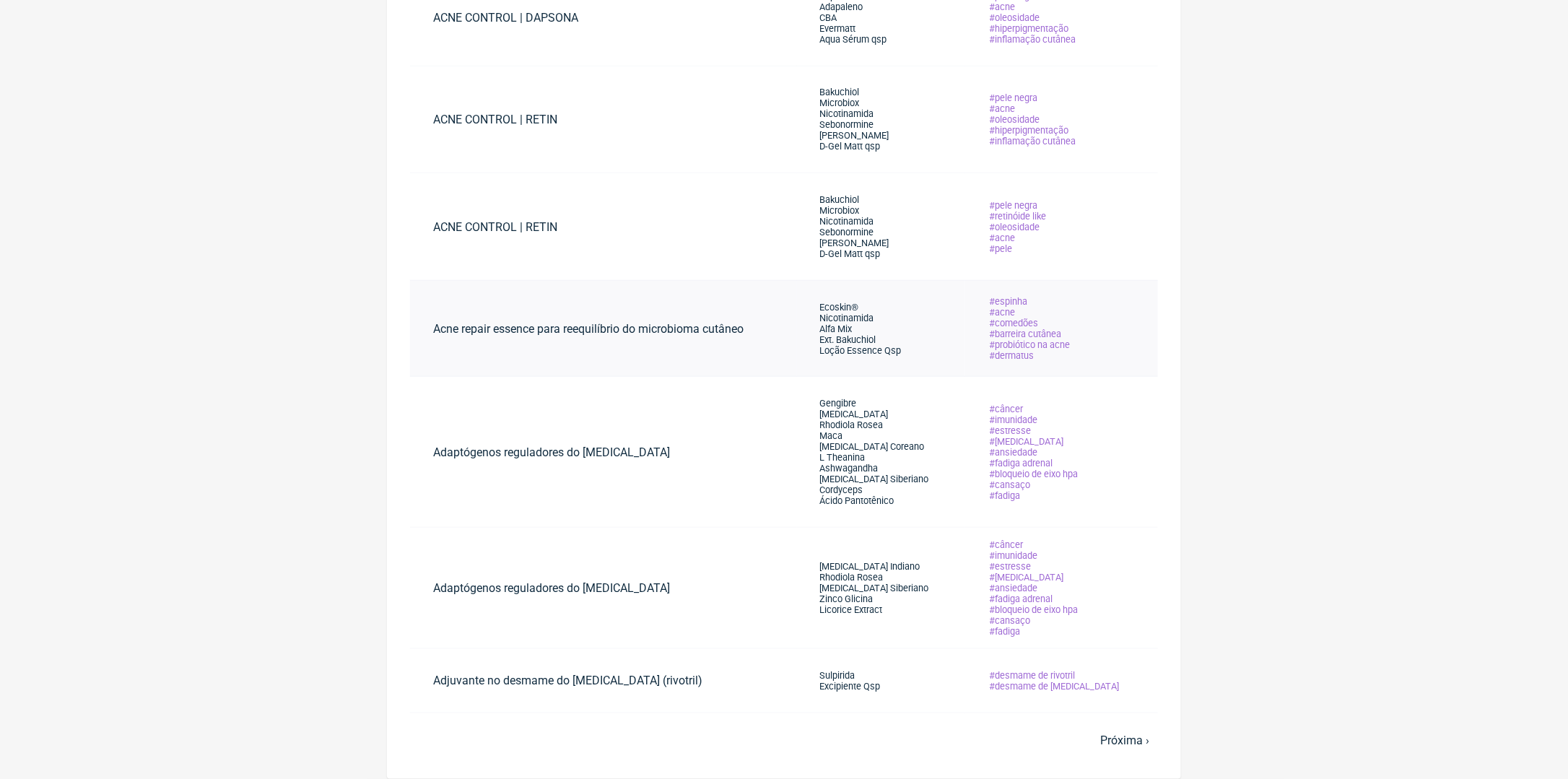
click at [681, 312] on link "Acne repair essence para reequilíbrio do microbioma cutâneo" at bounding box center [588, 328] width 357 height 37
